Goal: Task Accomplishment & Management: Manage account settings

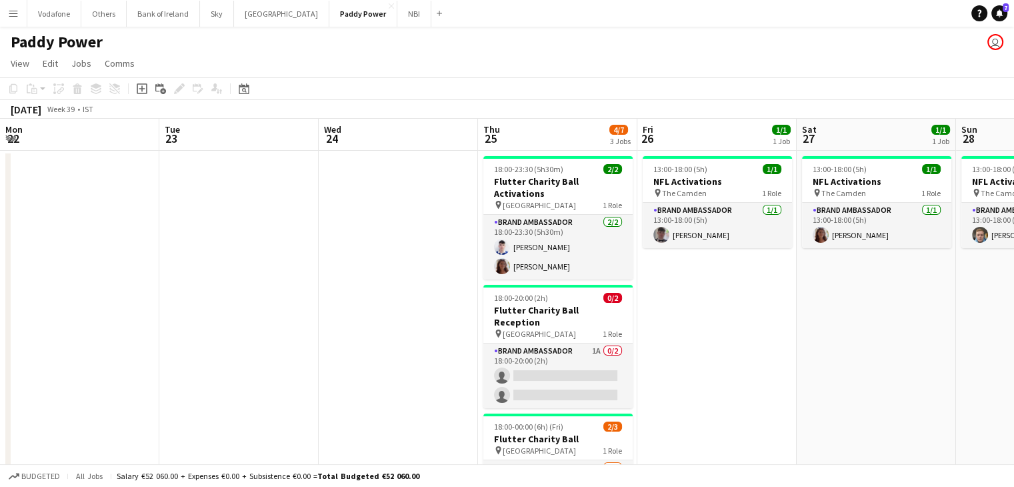
scroll to position [0, 423]
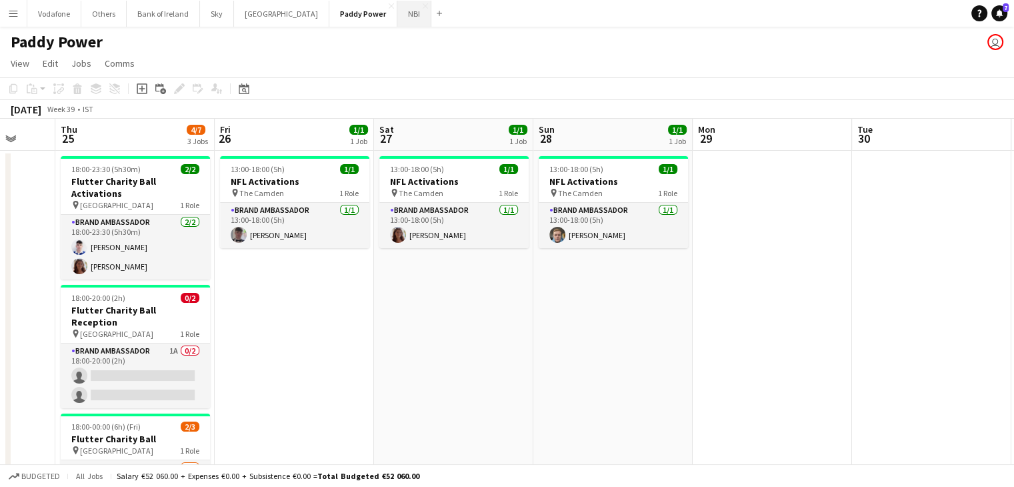
click at [397, 23] on button "NBI Close" at bounding box center [414, 14] width 34 height 26
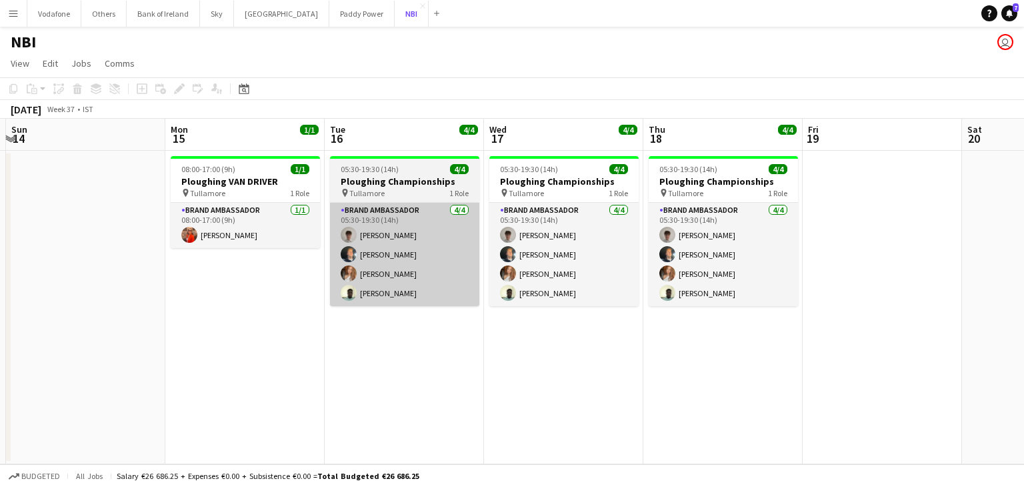
scroll to position [0, 472]
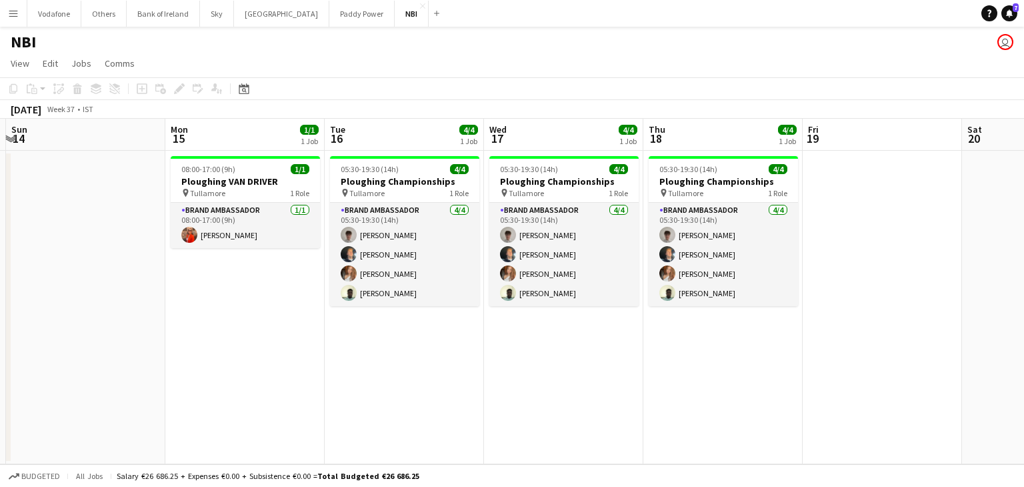
click at [153, 27] on div "NBI user" at bounding box center [512, 39] width 1024 height 25
click at [153, 25] on button "Bank of Ireland Close" at bounding box center [163, 14] width 73 height 26
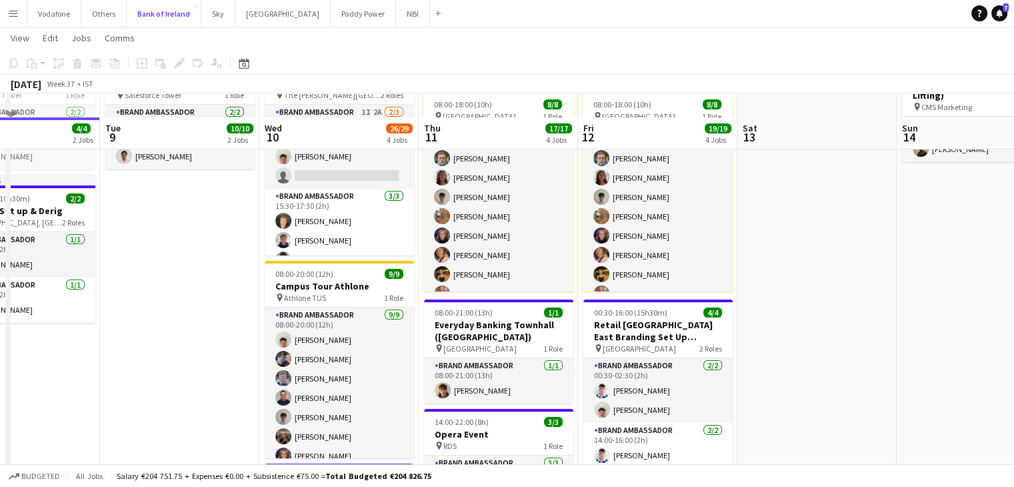
scroll to position [200, 0]
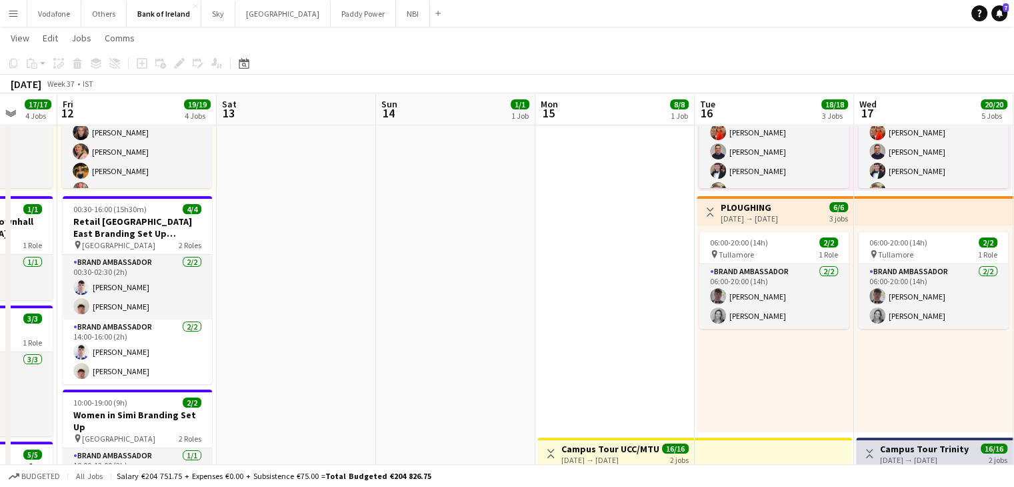
drag, startPoint x: 823, startPoint y: 285, endPoint x: 387, endPoint y: 289, distance: 436.2
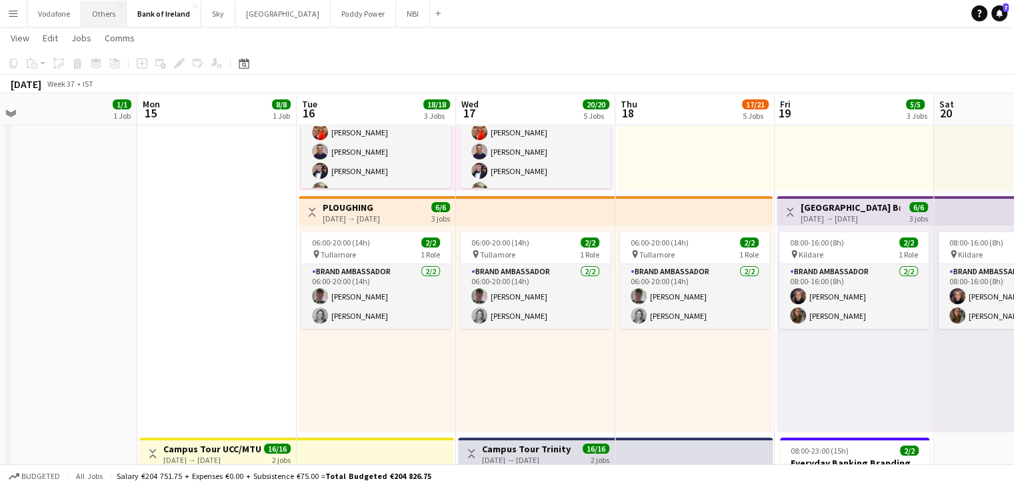
click at [112, 22] on button "Others Close" at bounding box center [103, 14] width 45 height 26
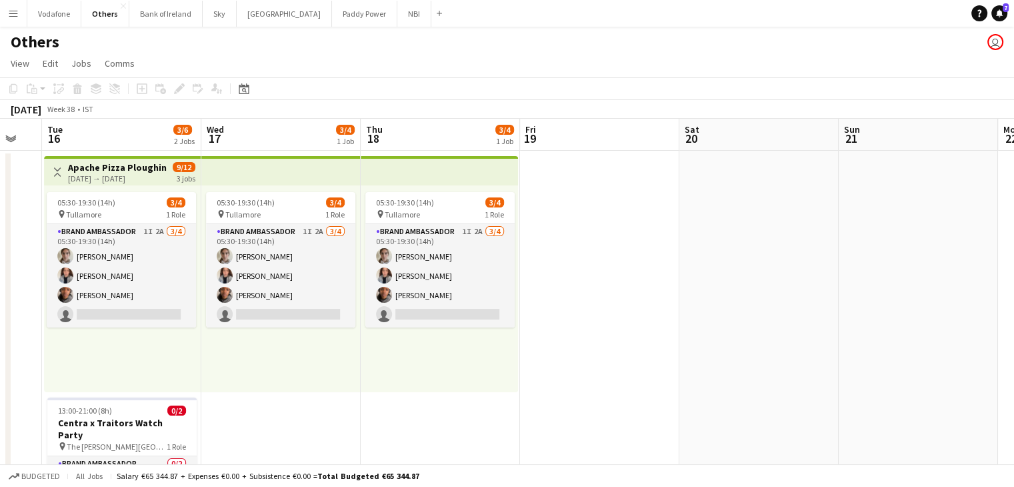
click at [651, 246] on app-date-cell at bounding box center [599, 350] width 159 height 398
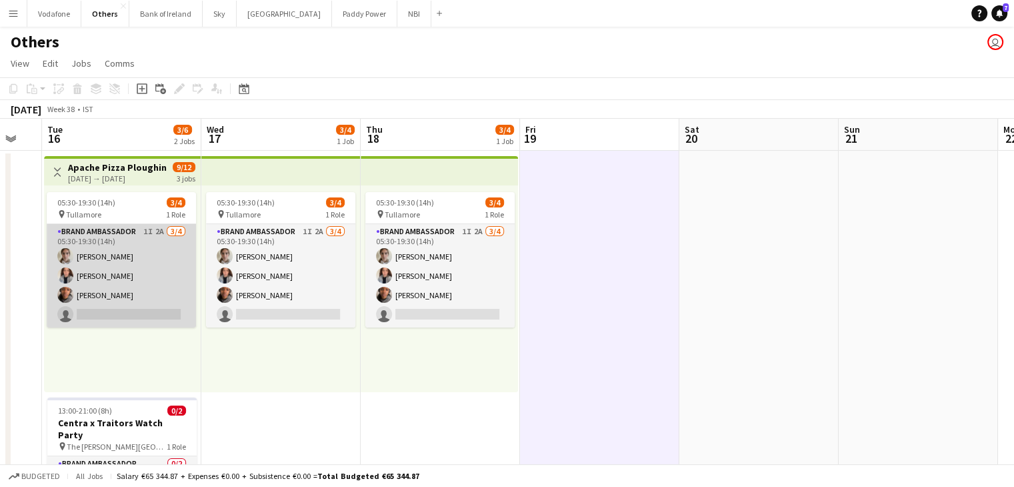
click at [115, 304] on app-card-role "Brand Ambassador 1I 2A [DATE] 05:30-19:30 (14h) [PERSON_NAME] [PERSON_NAME] [PE…" at bounding box center [121, 275] width 149 height 103
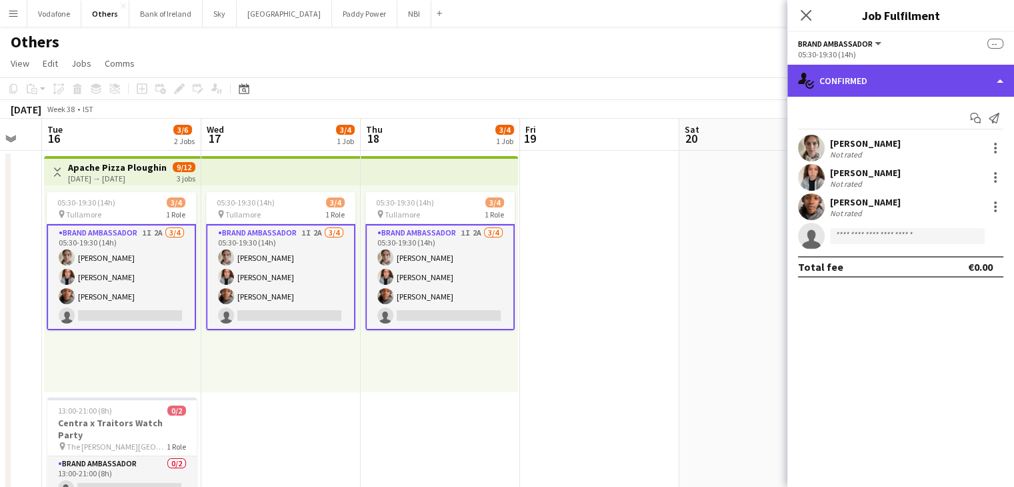
click at [864, 91] on div "single-neutral-actions-check-2 Confirmed" at bounding box center [901, 81] width 227 height 32
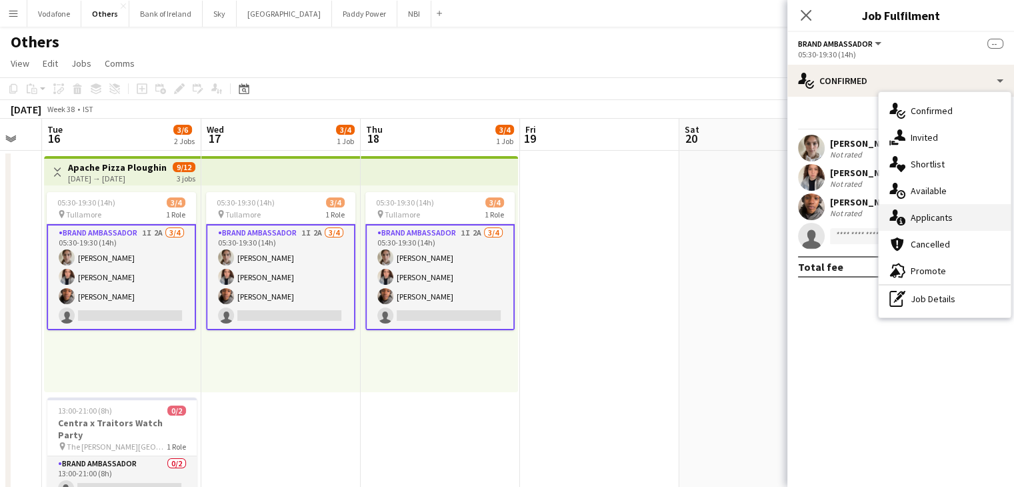
click at [936, 211] on span "Applicants" at bounding box center [932, 217] width 42 height 12
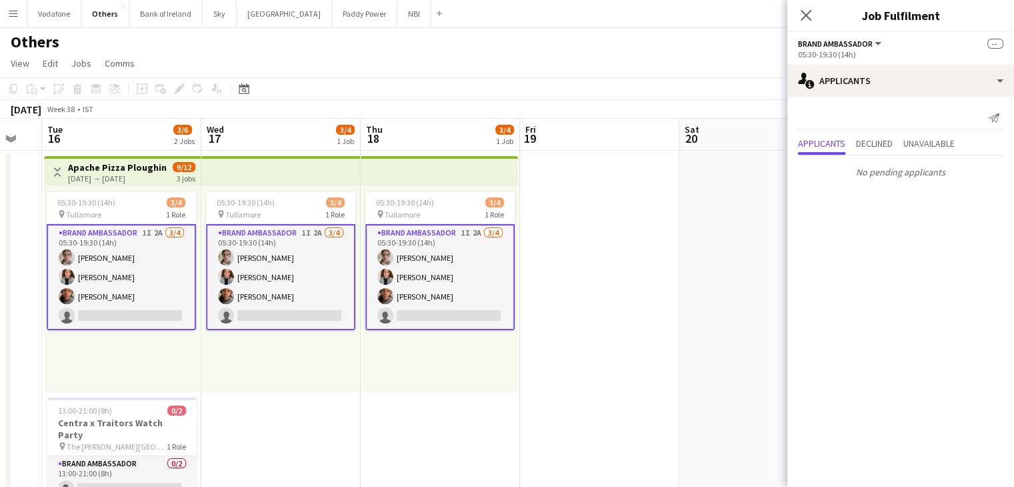
click at [558, 217] on app-date-cell at bounding box center [599, 350] width 159 height 398
